Goal: Task Accomplishment & Management: Manage account settings

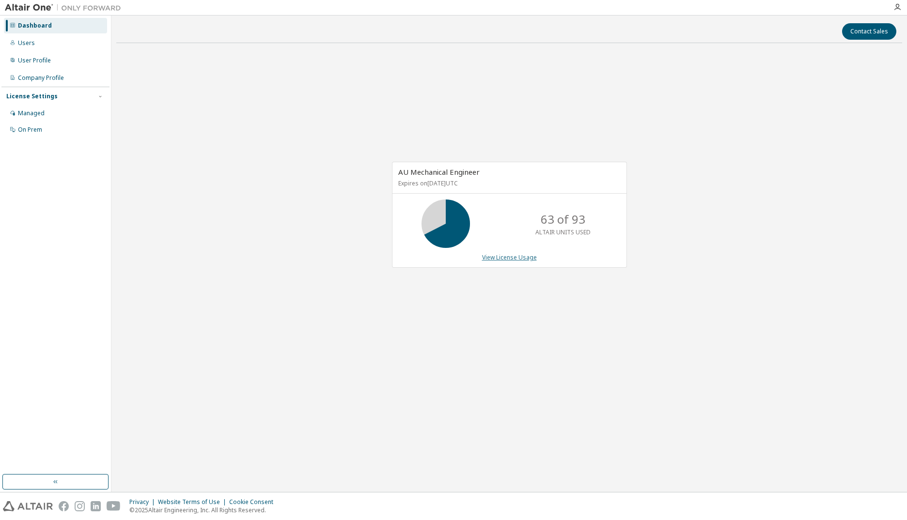
click at [514, 257] on link "View License Usage" at bounding box center [509, 257] width 55 height 8
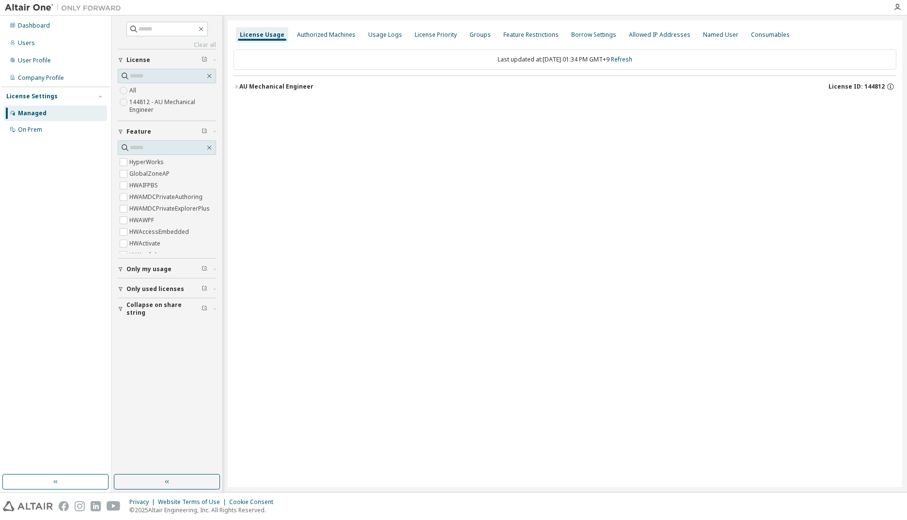
click at [234, 84] on icon "button" at bounding box center [236, 87] width 6 height 6
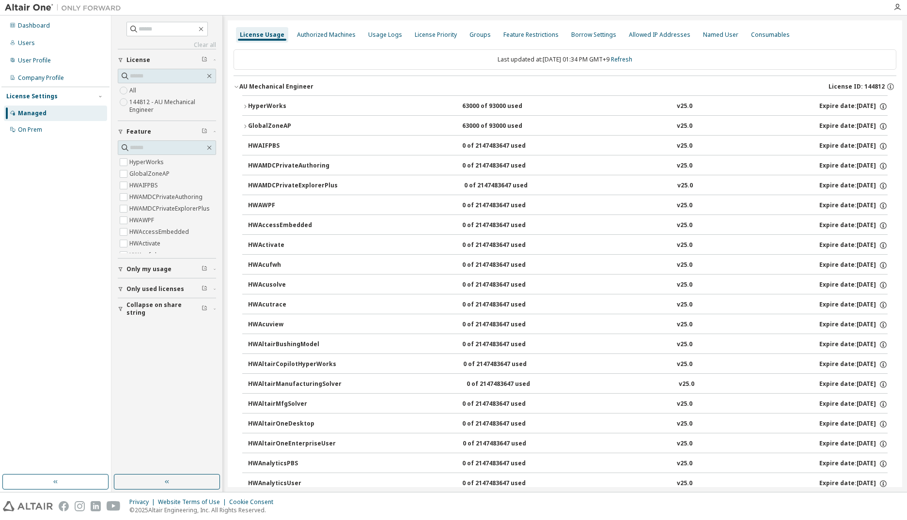
click at [246, 104] on icon "button" at bounding box center [245, 107] width 6 height 6
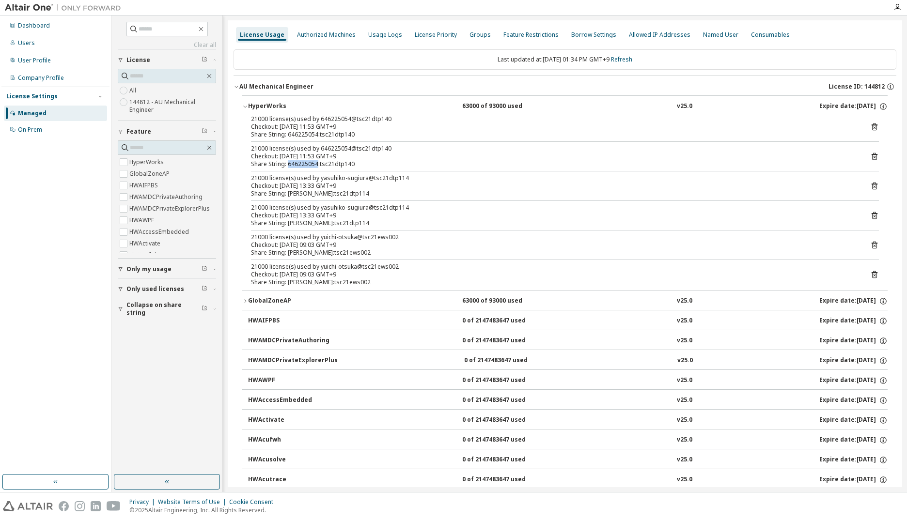
drag, startPoint x: 287, startPoint y: 164, endPoint x: 317, endPoint y: 164, distance: 30.0
click at [317, 164] on div "Share String: 646225054:tsc21dtp140" at bounding box center [553, 164] width 604 height 8
click at [31, 25] on div "Dashboard" at bounding box center [34, 26] width 32 height 8
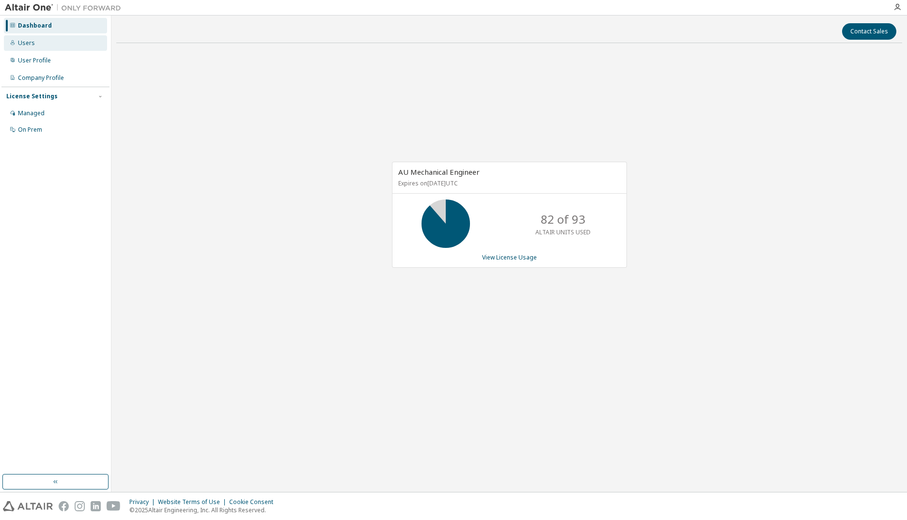
click at [31, 46] on div "Users" at bounding box center [26, 43] width 17 height 8
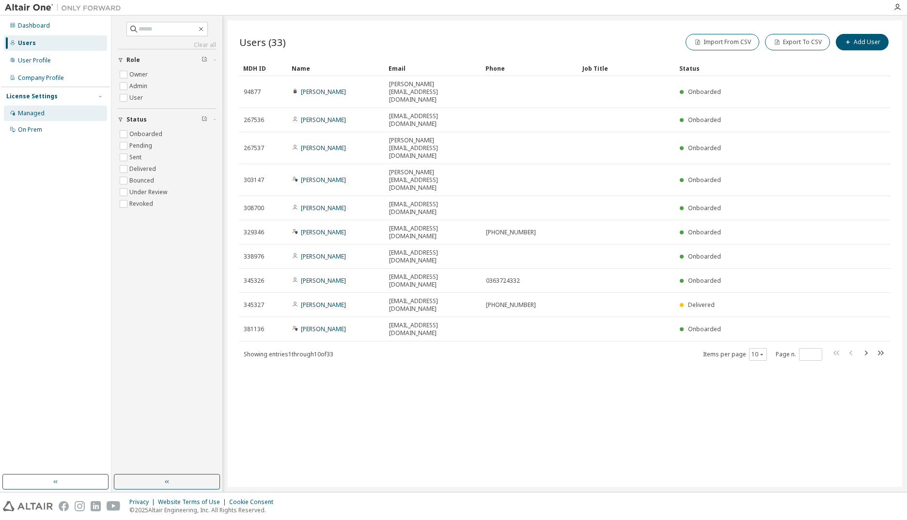
click at [29, 113] on div "Managed" at bounding box center [31, 113] width 27 height 8
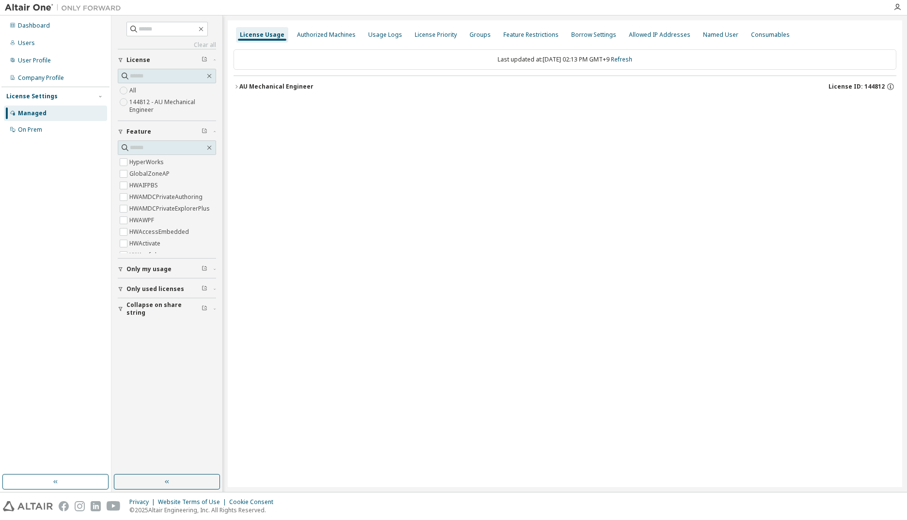
click at [234, 87] on icon "button" at bounding box center [236, 87] width 6 height 6
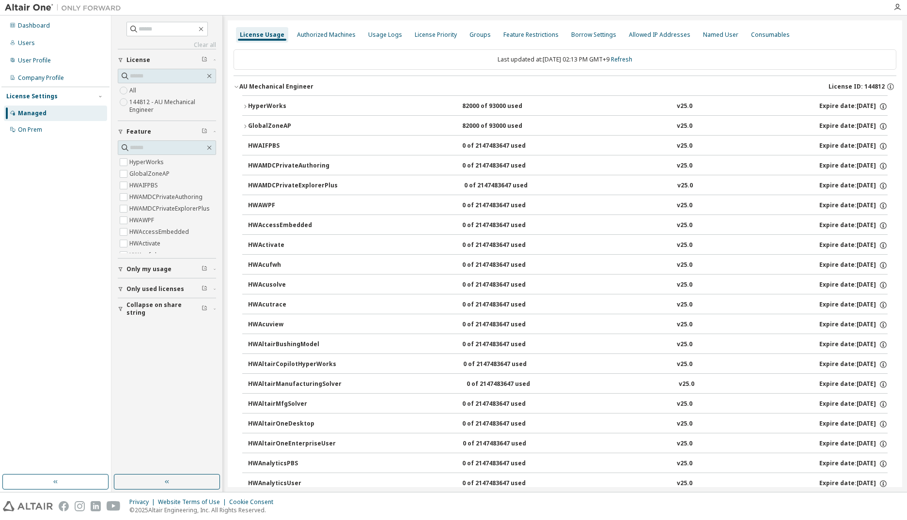
click at [283, 104] on div "HyperWorks" at bounding box center [291, 106] width 87 height 9
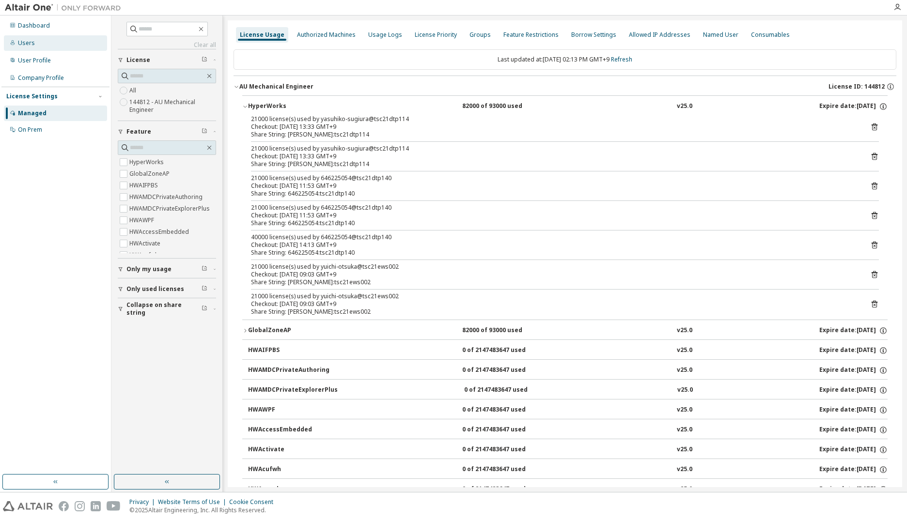
click at [34, 46] on div "Users" at bounding box center [55, 42] width 103 height 15
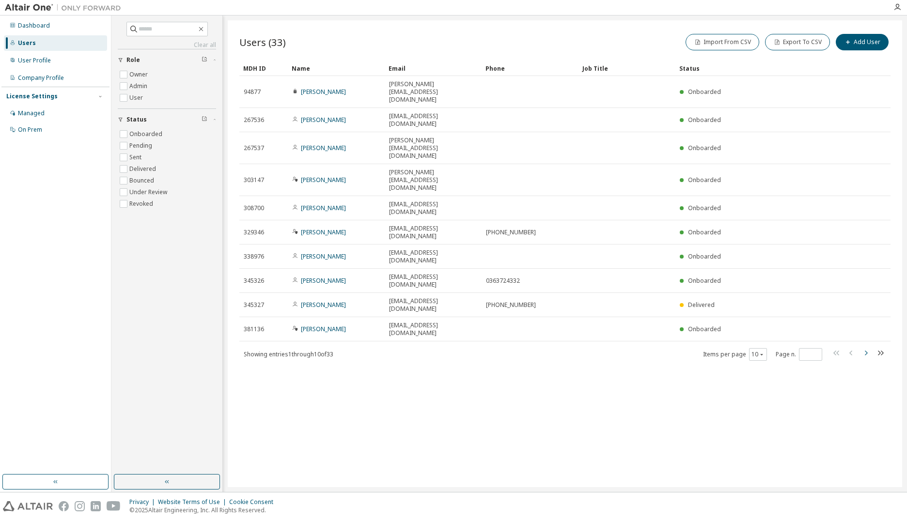
click at [864, 347] on icon "button" at bounding box center [866, 353] width 12 height 12
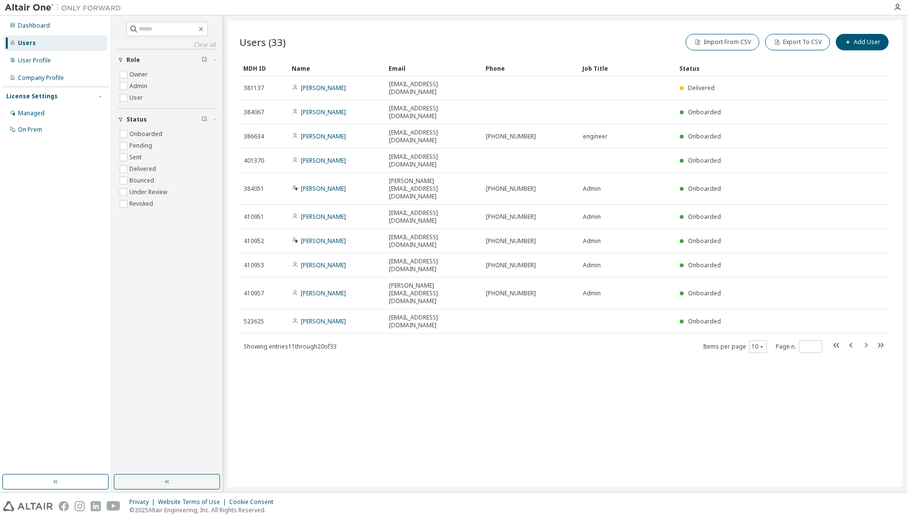
click at [864, 261] on div "MDH ID Name Email Phone Job Title Status 381137 [PERSON_NAME] [PERSON_NAME][EMA…" at bounding box center [564, 207] width 651 height 293
click at [865, 343] on icon "button" at bounding box center [866, 345] width 3 height 5
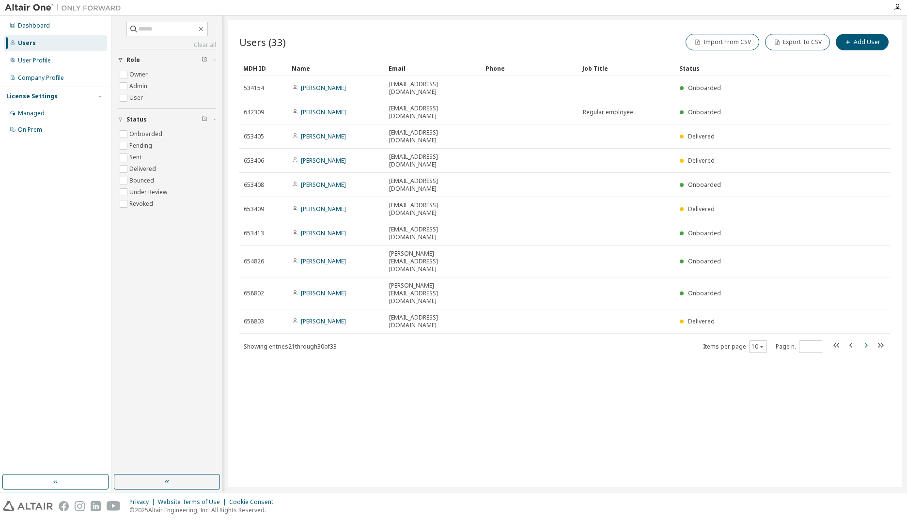
click at [863, 340] on icon "button" at bounding box center [866, 346] width 12 height 12
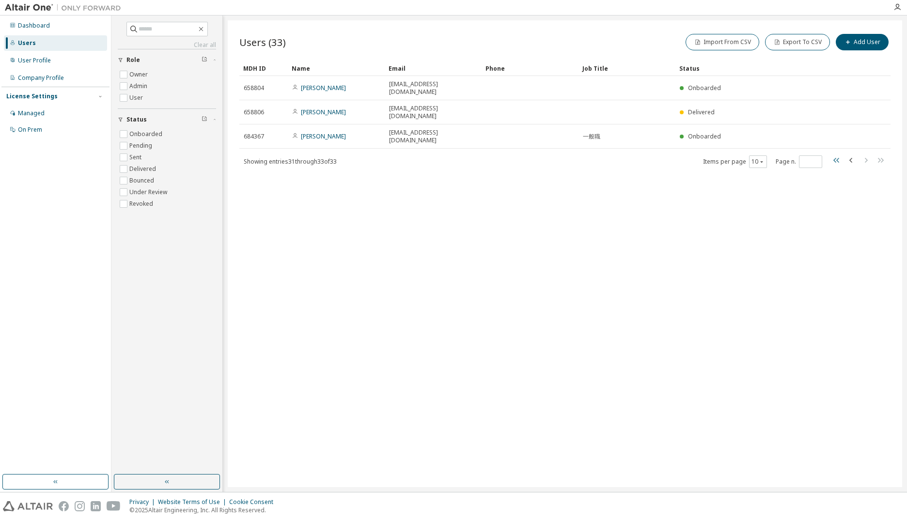
click at [836, 158] on icon "button" at bounding box center [836, 160] width 6 height 5
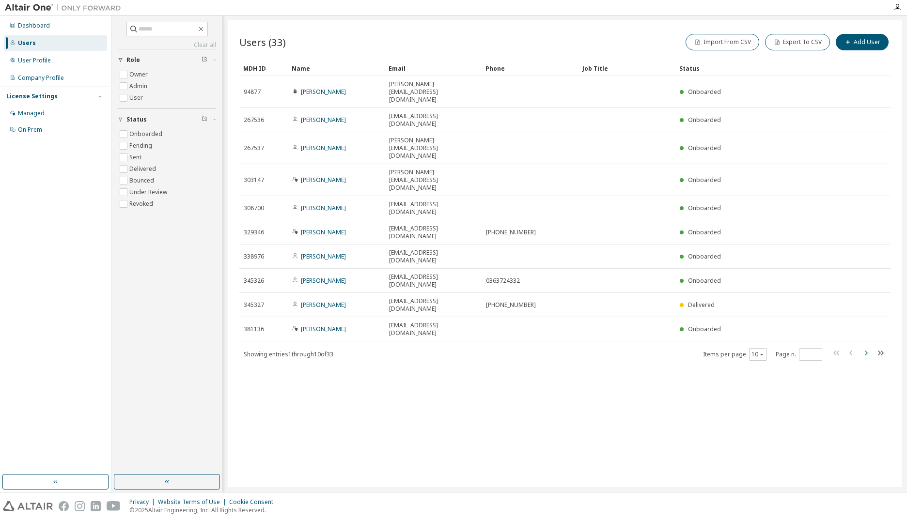
click at [863, 347] on icon "button" at bounding box center [866, 353] width 12 height 12
type input "*"
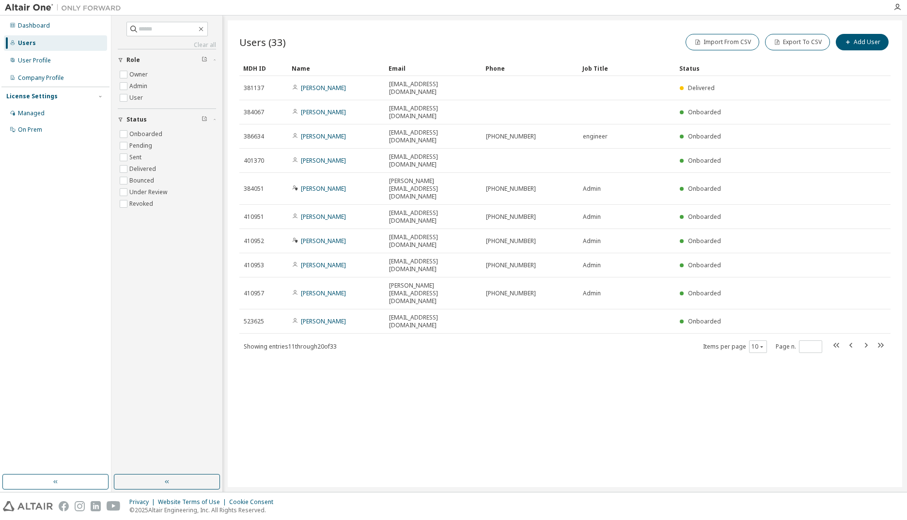
click at [34, 45] on div "Users" at bounding box center [55, 42] width 103 height 15
click at [38, 27] on div "Dashboard" at bounding box center [34, 26] width 32 height 8
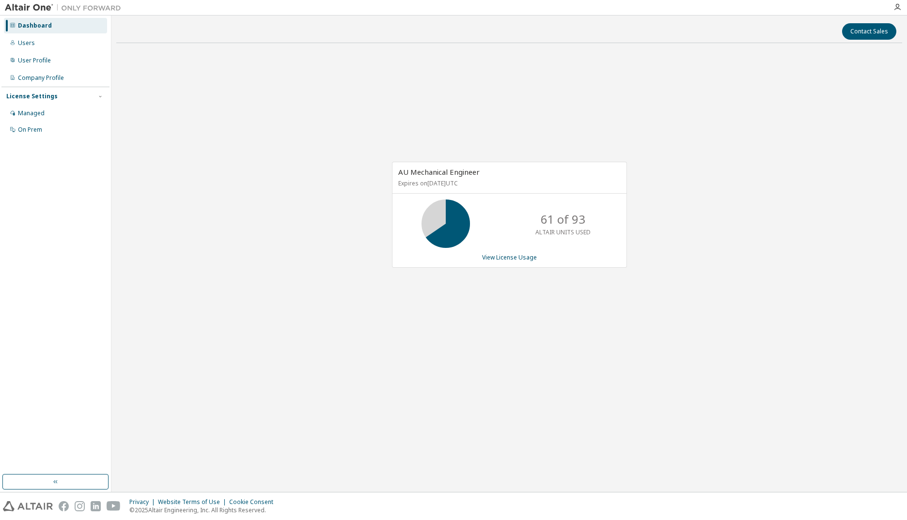
click at [215, 218] on div "AU Mechanical Engineer Expires on [DATE] UTC 61 of 93 ALTAIR UNITS USED View Li…" at bounding box center [509, 220] width 786 height 338
click at [205, 275] on div "AU Mechanical Engineer Expires on [DATE] UTC 61 of 93 ALTAIR UNITS USED View Li…" at bounding box center [509, 220] width 786 height 338
click at [313, 325] on div "AU Mechanical Engineer Expires on [DATE] UTC 61 of 93 ALTAIR UNITS USED View Li…" at bounding box center [509, 220] width 786 height 338
